Goal: Transaction & Acquisition: Purchase product/service

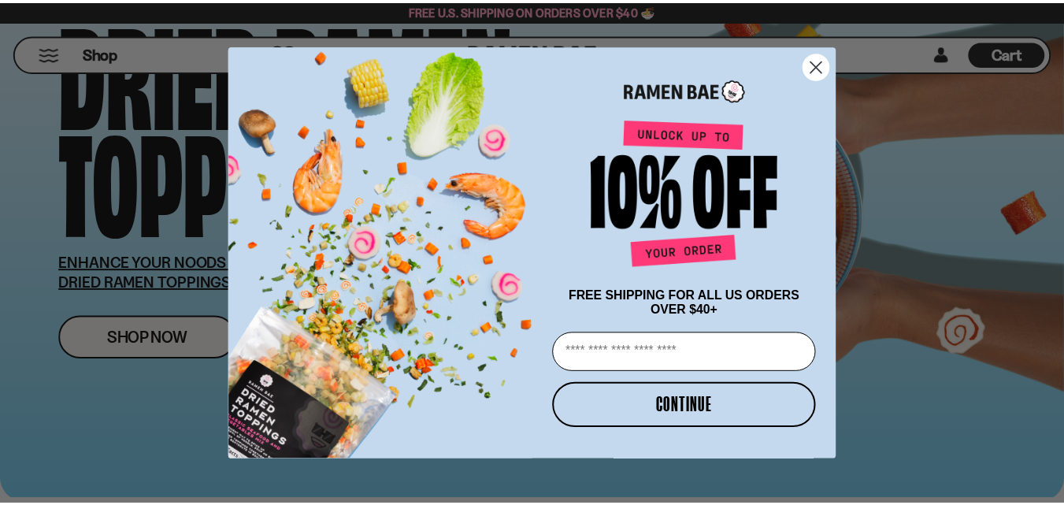
scroll to position [157, 0]
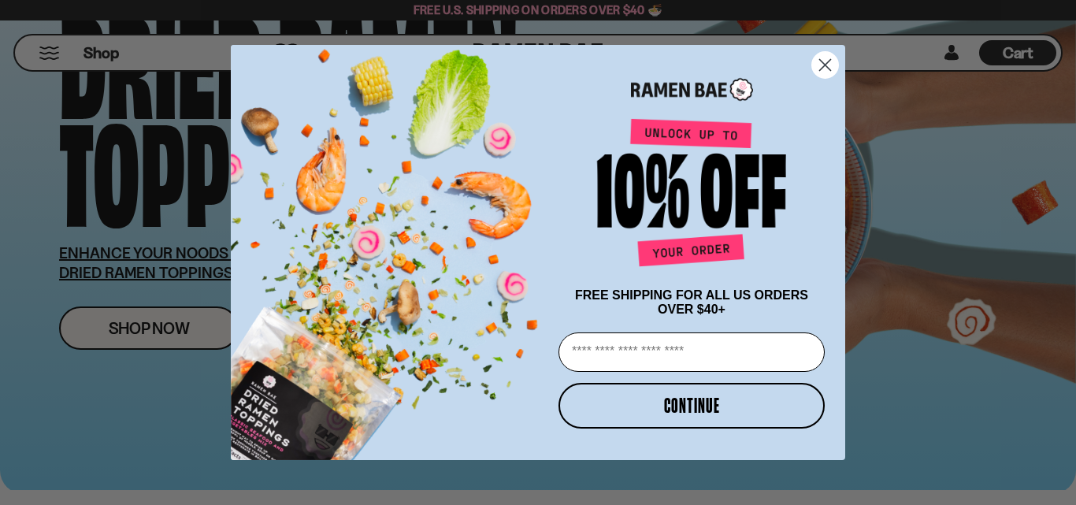
click at [828, 64] on icon "Close dialog" at bounding box center [825, 65] width 11 height 11
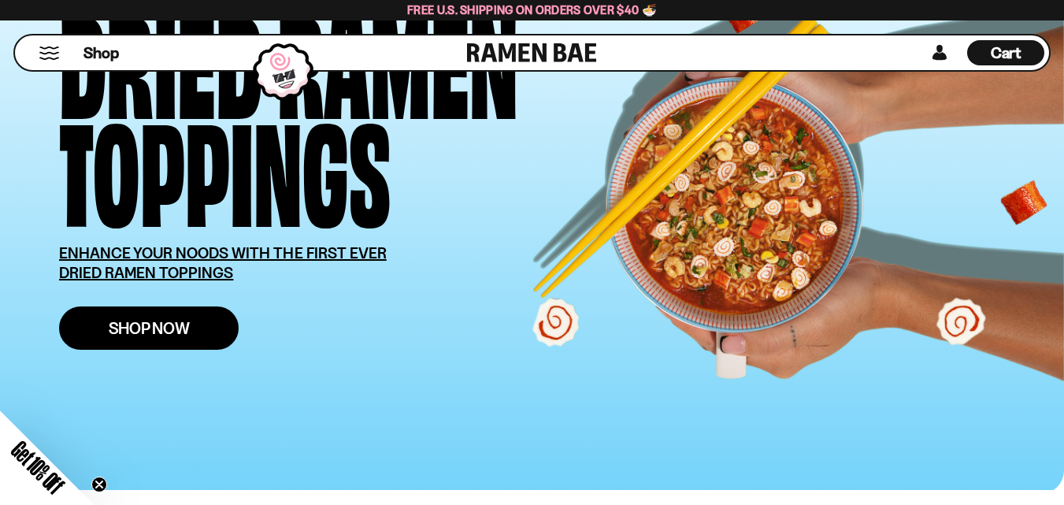
click at [174, 329] on span "Shop Now" at bounding box center [149, 328] width 81 height 17
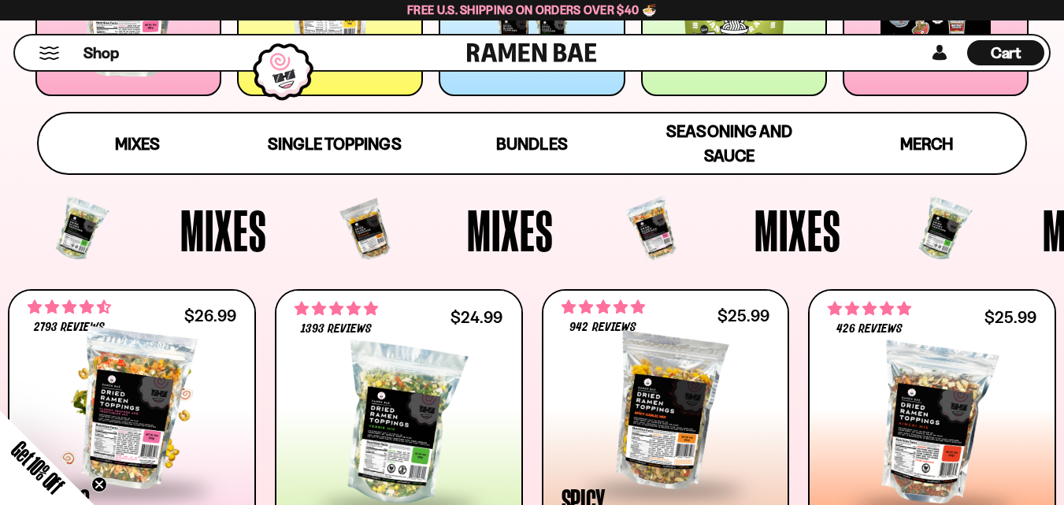
scroll to position [551, 0]
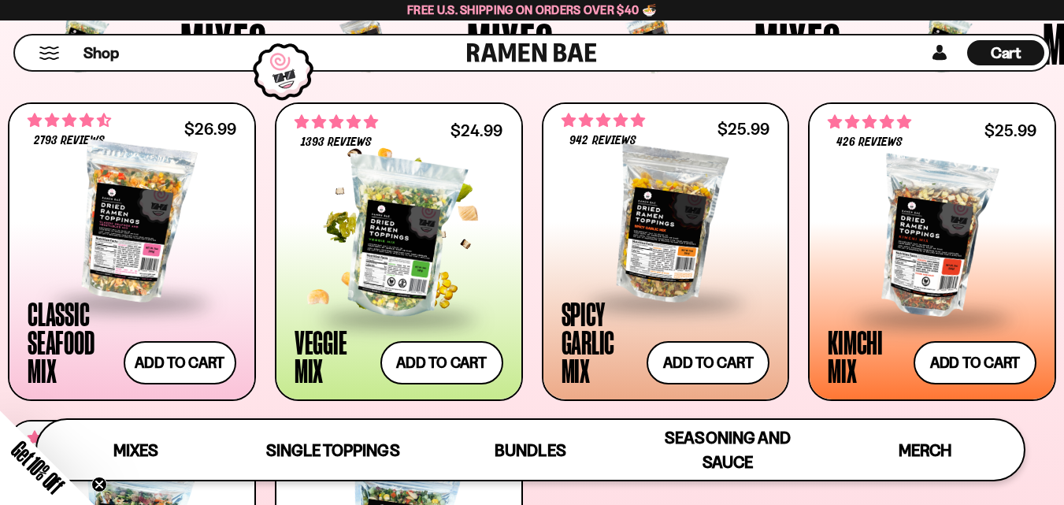
click at [376, 251] on div at bounding box center [399, 237] width 209 height 157
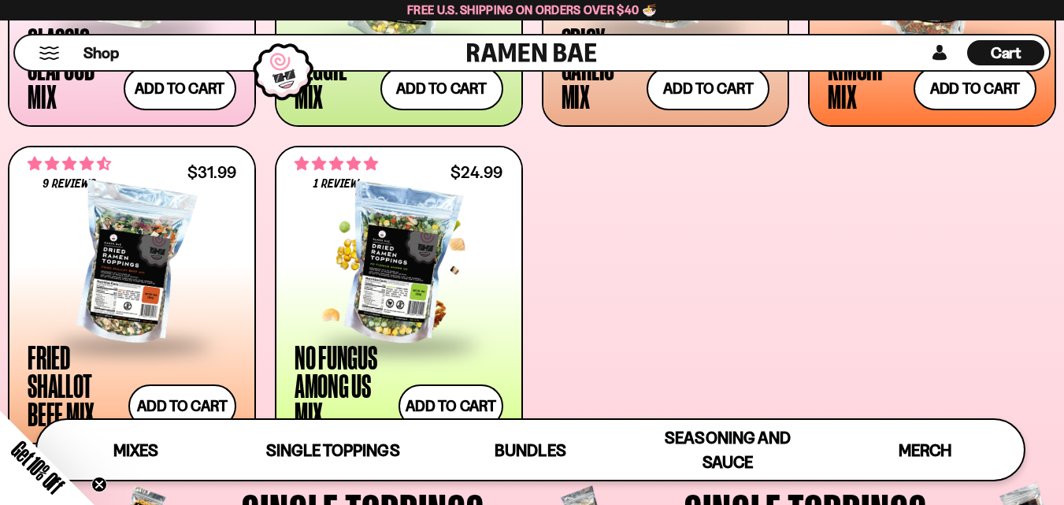
scroll to position [864, 0]
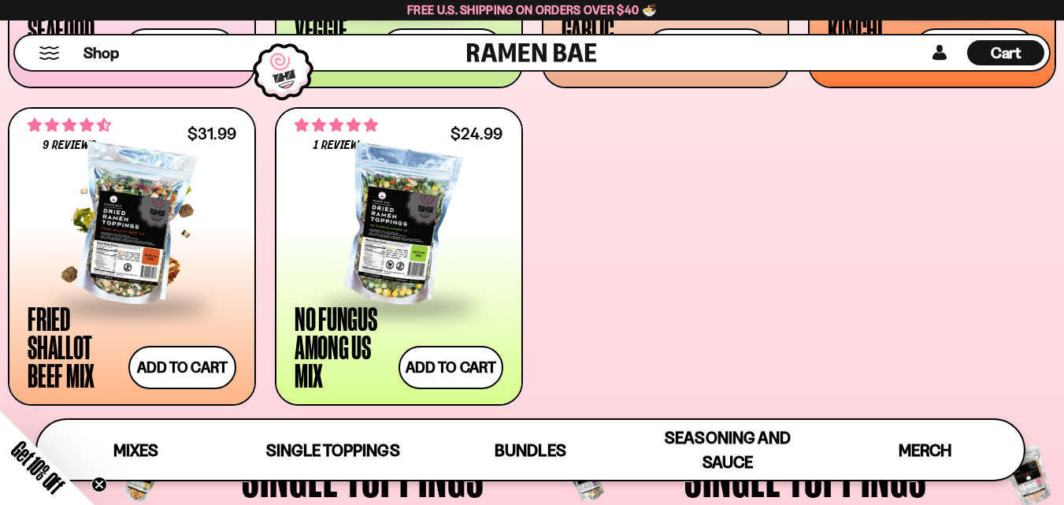
click at [127, 226] on div at bounding box center [132, 225] width 209 height 157
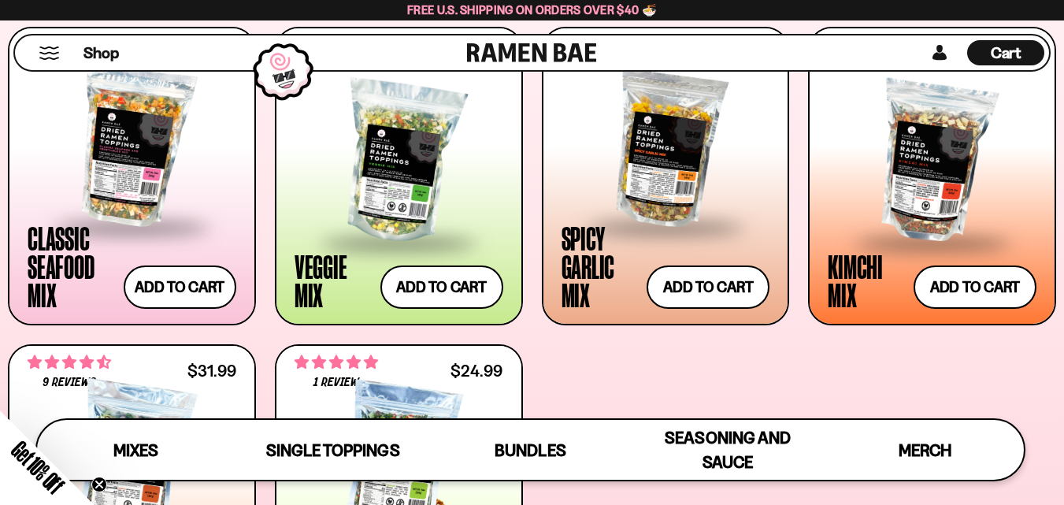
scroll to position [625, 0]
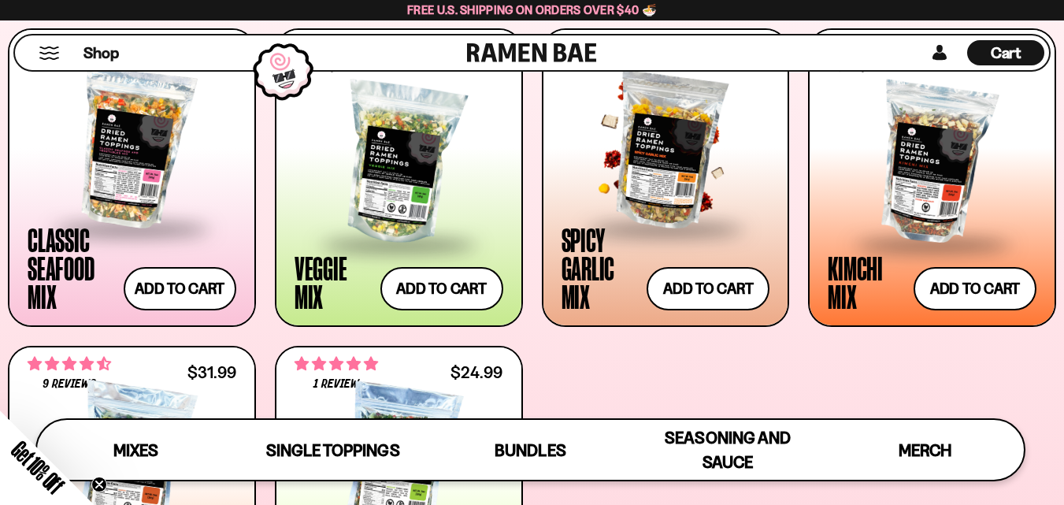
click at [640, 135] on div at bounding box center [665, 147] width 209 height 157
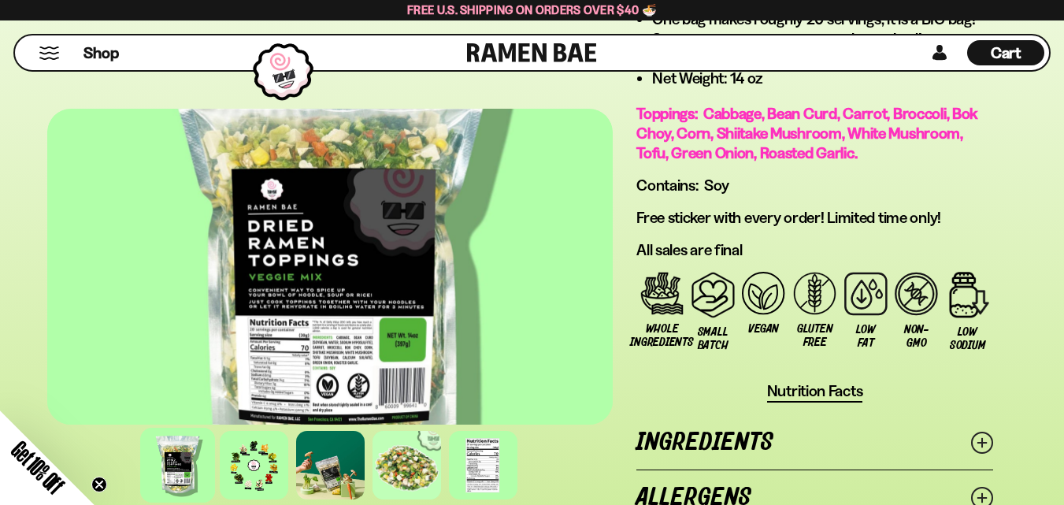
scroll to position [1102, 0]
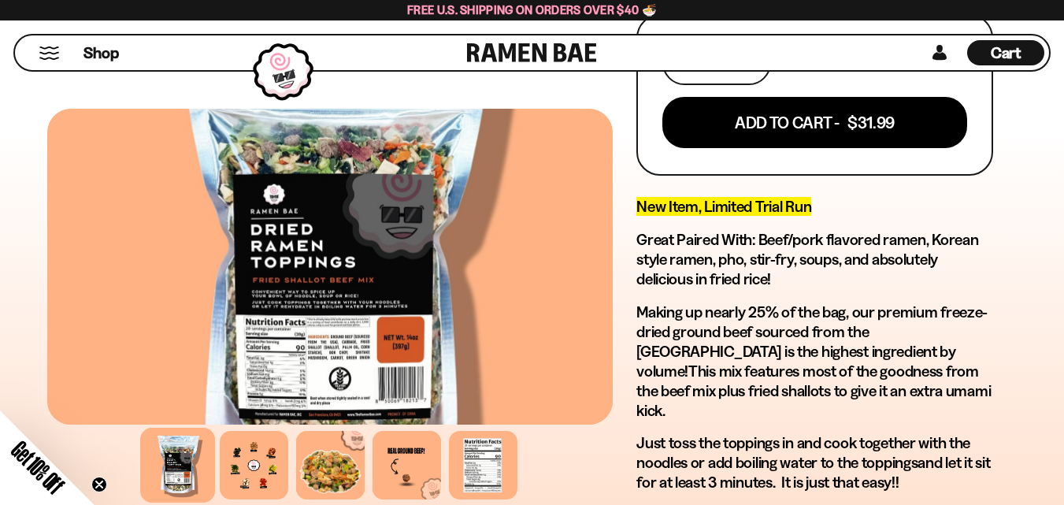
scroll to position [866, 0]
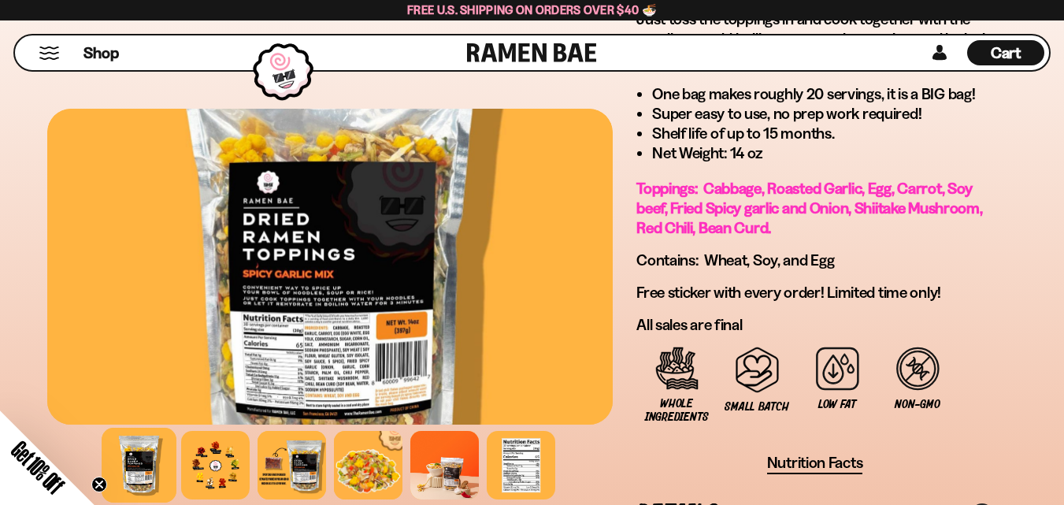
scroll to position [1102, 0]
